Goal: Navigation & Orientation: Understand site structure

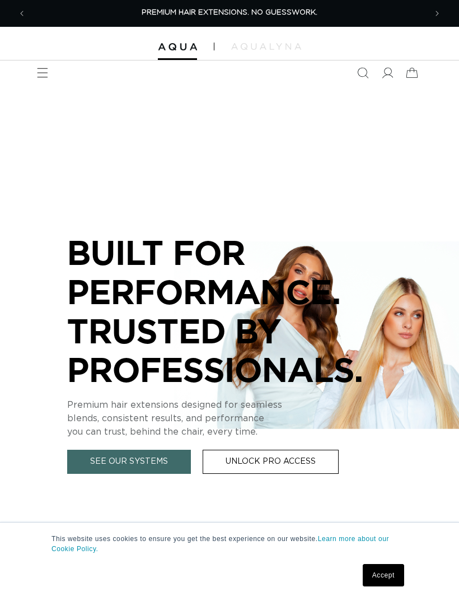
click at [48, 77] on span "Menu" at bounding box center [42, 72] width 25 height 25
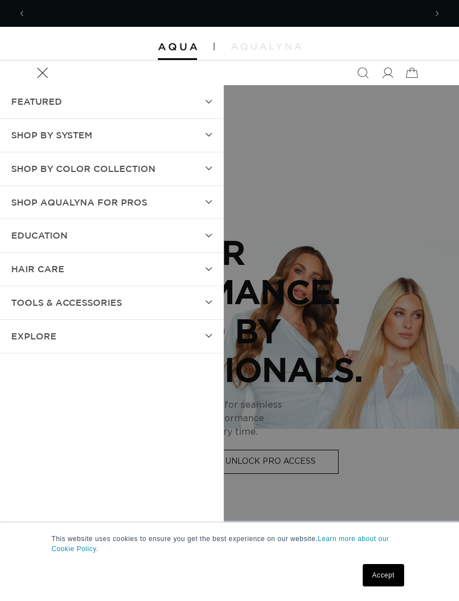
scroll to position [0, 400]
click at [47, 46] on div at bounding box center [229, 44] width 459 height 34
click at [55, 85] on summary "Menu" at bounding box center [42, 72] width 25 height 25
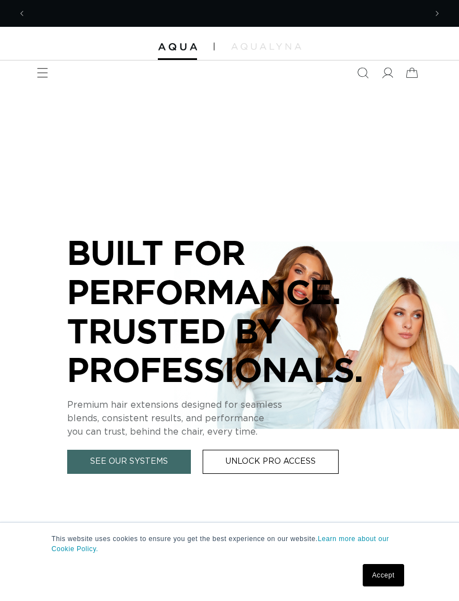
click at [17, 2] on button "Previous announcement" at bounding box center [22, 13] width 25 height 25
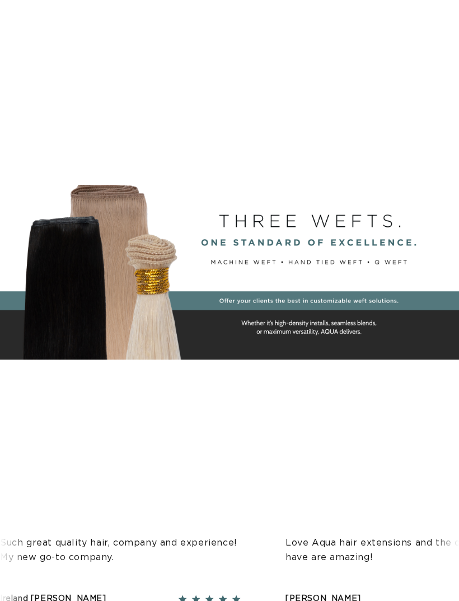
scroll to position [0, 0]
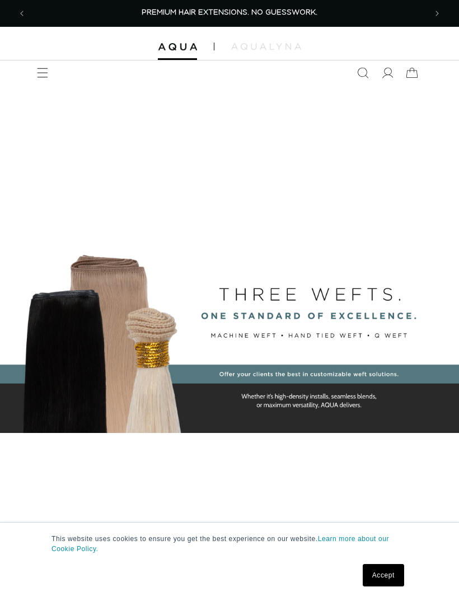
click at [43, 73] on icon "Menu" at bounding box center [42, 72] width 11 height 11
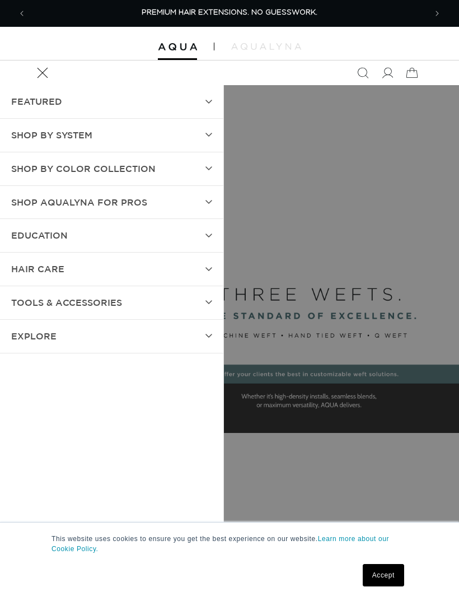
click at [210, 87] on summary "FEATURED" at bounding box center [111, 101] width 223 height 33
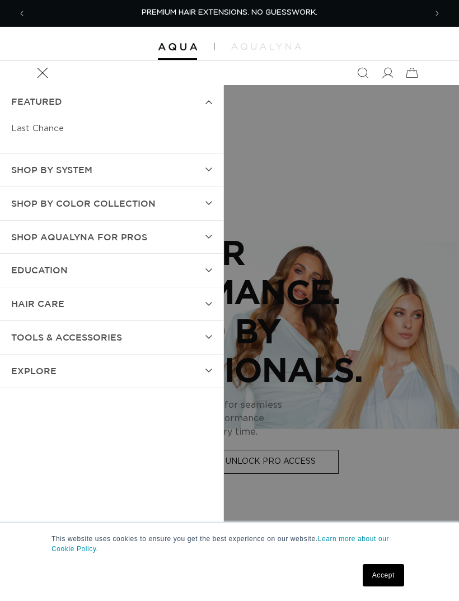
click at [208, 167] on icon at bounding box center [208, 169] width 7 height 4
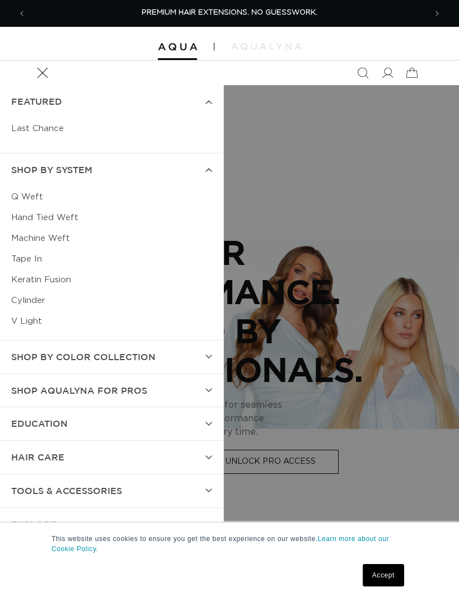
click at [203, 349] on summary "Shop by Color Collection" at bounding box center [111, 356] width 223 height 33
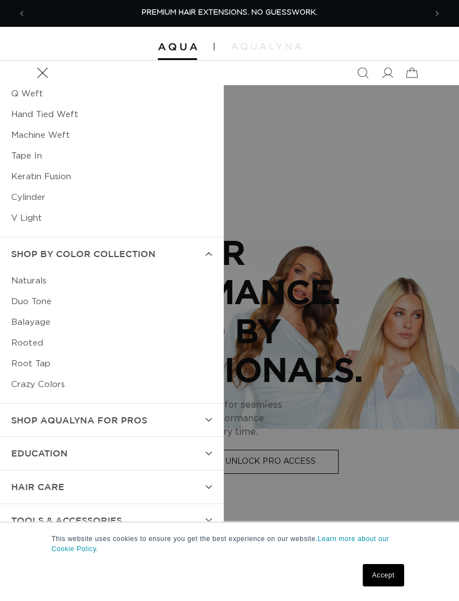
scroll to position [102, 0]
click at [383, 571] on link "Accept" at bounding box center [383, 575] width 41 height 22
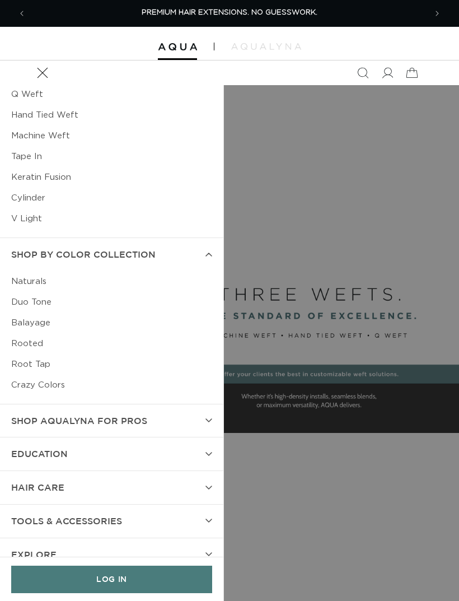
click at [204, 542] on summary "EXPLORE" at bounding box center [111, 554] width 223 height 33
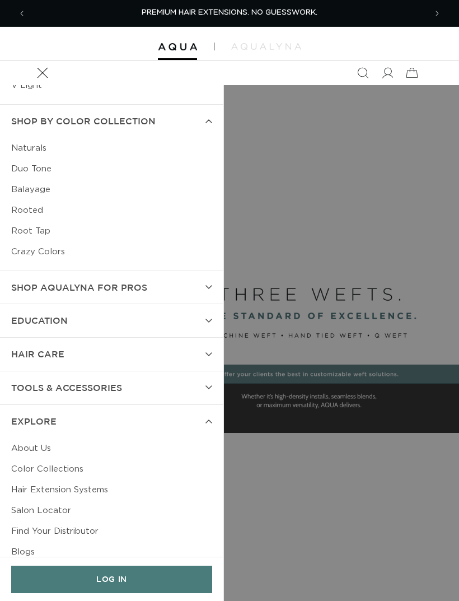
scroll to position [235, 0]
click at [203, 377] on summary "TOOLS & ACCESSORIES" at bounding box center [111, 388] width 223 height 33
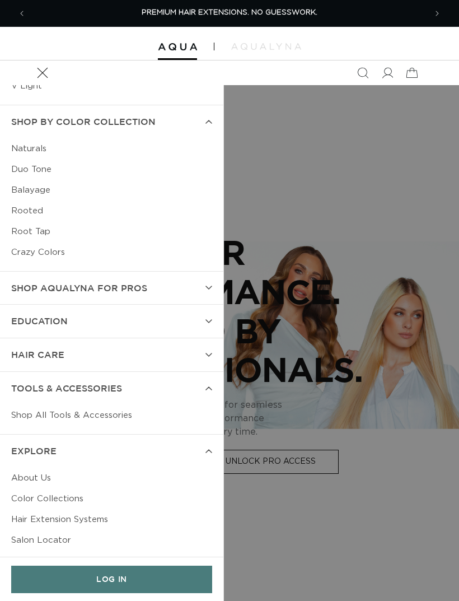
click at [199, 277] on summary "Shop AquaLyna for Pros" at bounding box center [111, 287] width 223 height 33
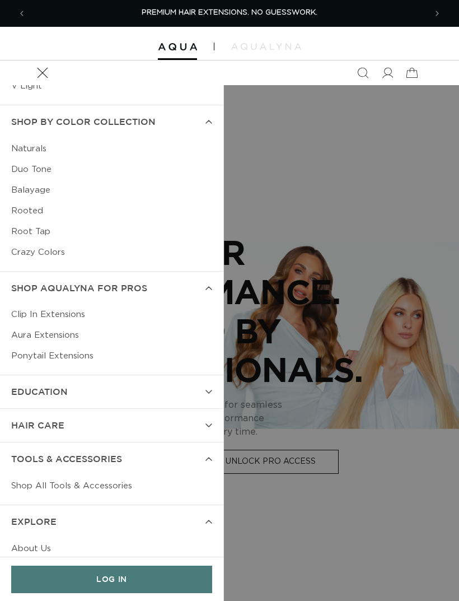
click at [193, 381] on summary "EDUCATION" at bounding box center [111, 391] width 223 height 33
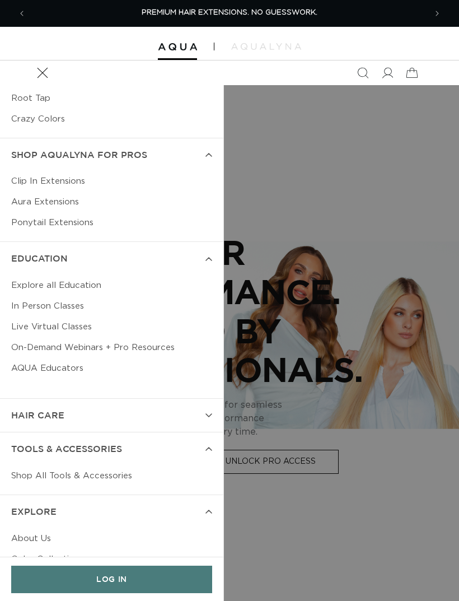
scroll to position [379, 0]
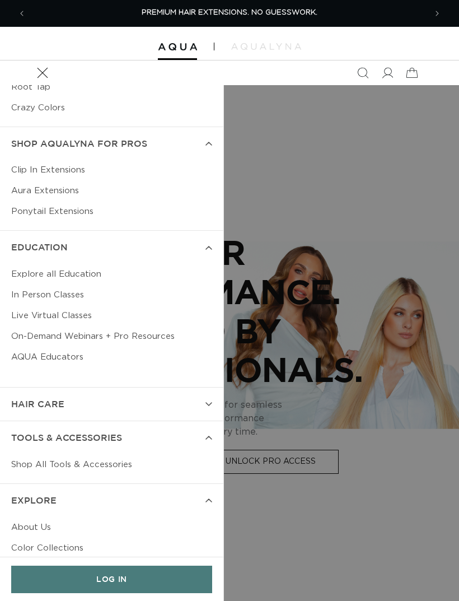
click at [193, 401] on summary "hAIR CARE" at bounding box center [111, 403] width 223 height 33
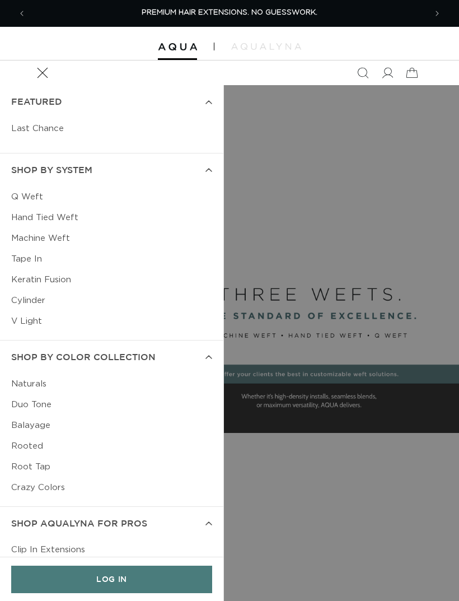
scroll to position [0, 0]
click at [43, 68] on icon "Menu" at bounding box center [42, 72] width 11 height 11
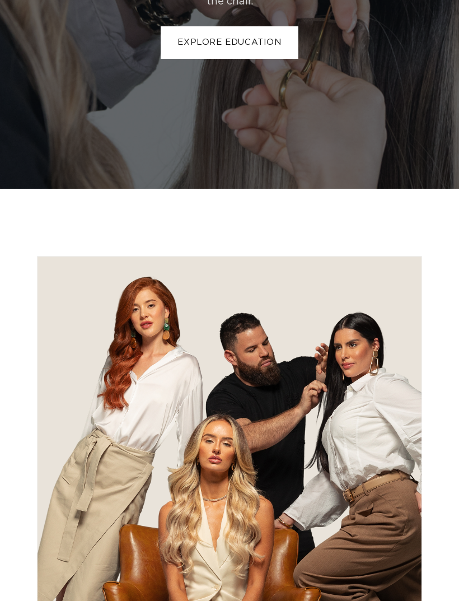
scroll to position [3289, 0]
